Goal: Communication & Community: Answer question/provide support

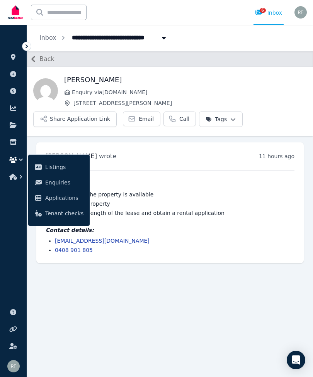
scroll to position [25, 0]
click at [104, 238] on link "[EMAIL_ADDRESS][DOMAIN_NAME]" at bounding box center [102, 241] width 95 height 6
click at [163, 237] on li "[EMAIL_ADDRESS][DOMAIN_NAME]" at bounding box center [174, 241] width 239 height 8
click at [11, 183] on button "button" at bounding box center [13, 177] width 14 height 14
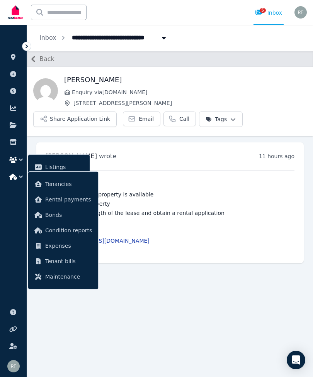
click at [110, 268] on main "Back [PERSON_NAME] Enquiry via [DOMAIN_NAME] [STREET_ADDRESS][PERSON_NAME] Appl…" at bounding box center [170, 214] width 286 height 326
click at [15, 160] on icon "button" at bounding box center [13, 160] width 8 height 6
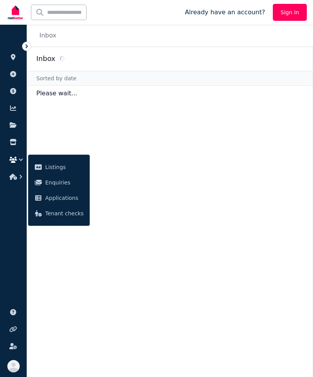
scroll to position [25, 0]
